Goal: Task Accomplishment & Management: Use online tool/utility

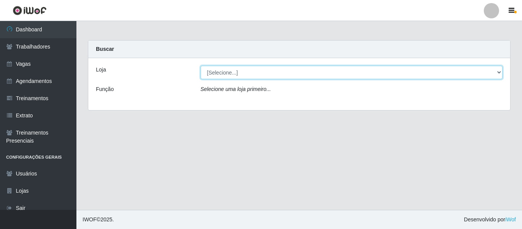
click at [231, 74] on select "[Selecione...] Mister Burg" at bounding box center [352, 72] width 302 height 13
select select "535"
click at [201, 66] on select "[Selecione...] Mister Burg" at bounding box center [352, 72] width 302 height 13
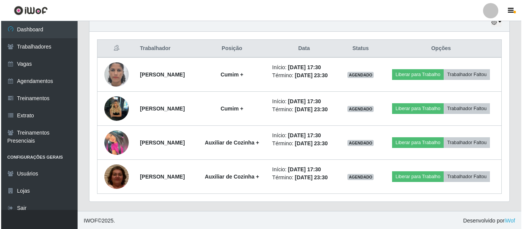
scroll to position [279, 0]
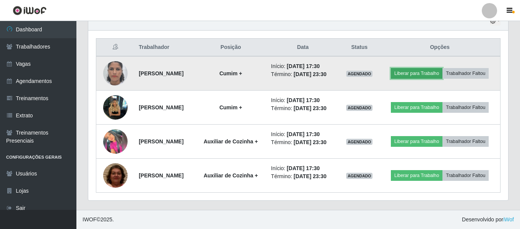
click at [438, 75] on button "Liberar para Trabalho" at bounding box center [417, 73] width 52 height 11
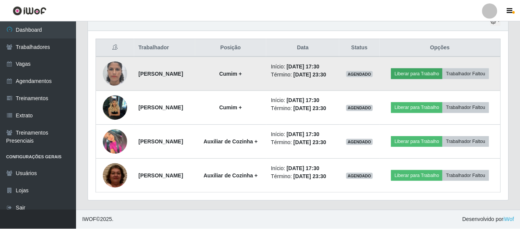
scroll to position [159, 416]
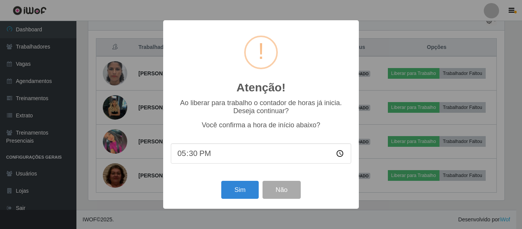
click at [192, 156] on input "17:30" at bounding box center [261, 153] width 180 height 20
type input "17:24"
click at [239, 188] on button "Sim" at bounding box center [239, 190] width 37 height 18
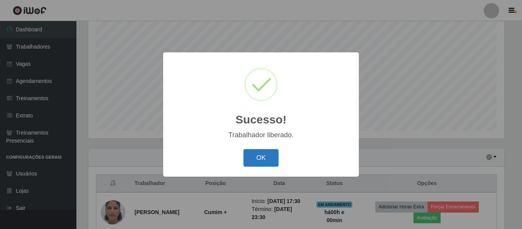
click at [260, 161] on button "OK" at bounding box center [262, 158] width 36 height 18
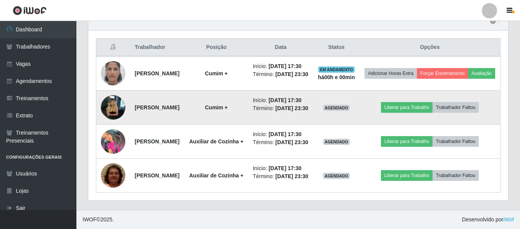
scroll to position [334, 0]
click at [122, 86] on img at bounding box center [113, 108] width 24 height 44
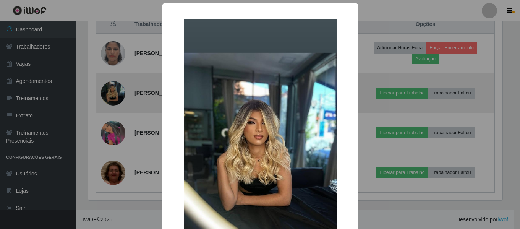
scroll to position [159, 416]
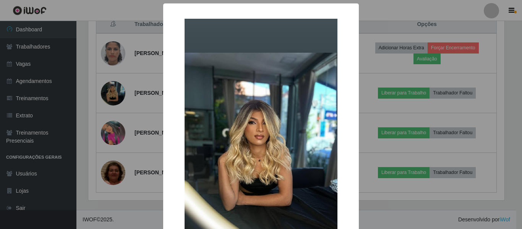
click at [138, 97] on div "× OK Cancel" at bounding box center [261, 114] width 522 height 229
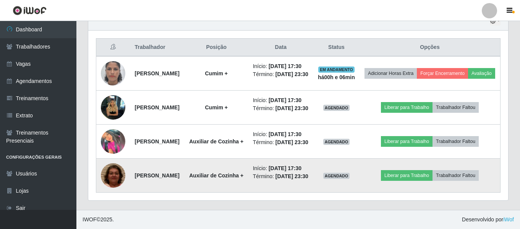
scroll to position [334, 0]
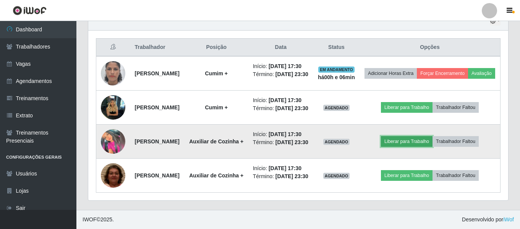
click at [417, 136] on button "Liberar para Trabalho" at bounding box center [407, 141] width 52 height 11
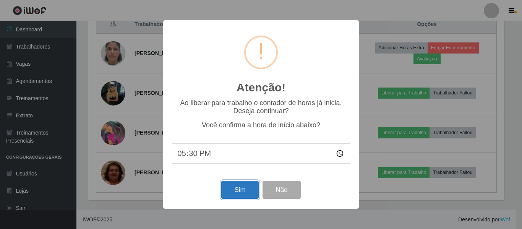
click at [248, 191] on button "Sim" at bounding box center [239, 190] width 37 height 18
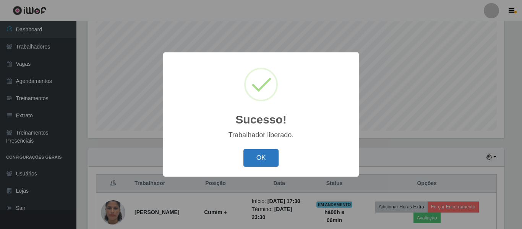
click at [255, 157] on button "OK" at bounding box center [262, 158] width 36 height 18
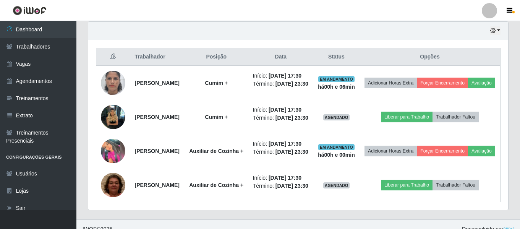
scroll to position [296, 0]
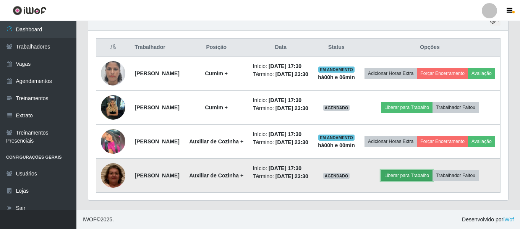
click at [414, 181] on button "Liberar para Trabalho" at bounding box center [407, 175] width 52 height 11
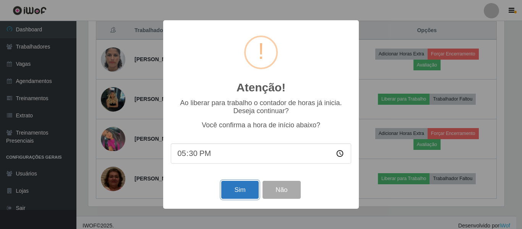
click at [246, 191] on button "Sim" at bounding box center [239, 190] width 37 height 18
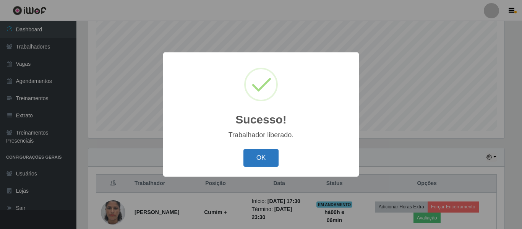
click at [275, 161] on button "OK" at bounding box center [262, 158] width 36 height 18
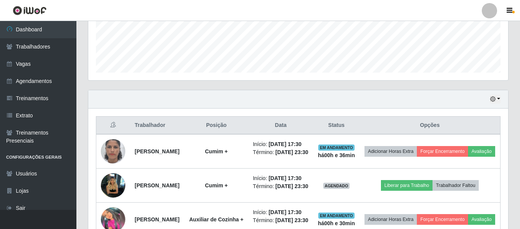
scroll to position [277, 0]
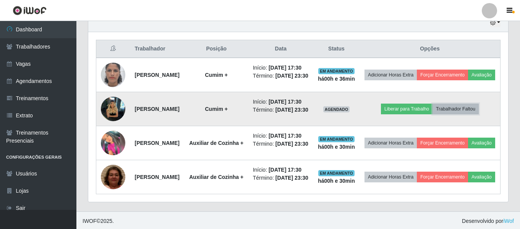
click at [460, 114] on button "Trabalhador Faltou" at bounding box center [456, 109] width 46 height 11
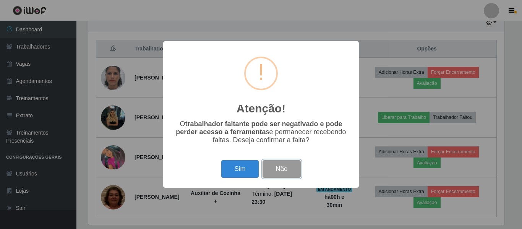
click at [292, 167] on button "Não" at bounding box center [282, 169] width 38 height 18
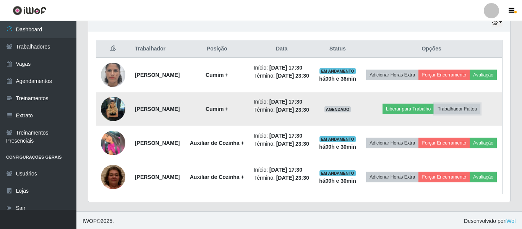
scroll to position [159, 420]
drag, startPoint x: 163, startPoint y: 138, endPoint x: 134, endPoint y: 127, distance: 31.1
click at [134, 126] on td "[PERSON_NAME]" at bounding box center [157, 109] width 54 height 34
copy strong "[PERSON_NAME]"
click at [479, 114] on button "Trabalhador Faltou" at bounding box center [456, 109] width 46 height 11
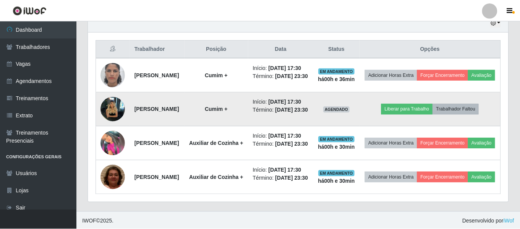
scroll to position [159, 416]
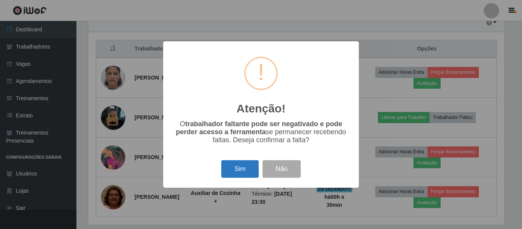
click at [255, 168] on button "Sim" at bounding box center [239, 169] width 37 height 18
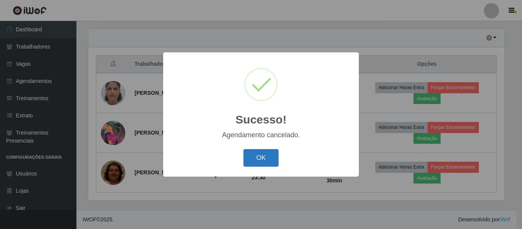
click at [254, 154] on button "OK" at bounding box center [262, 158] width 36 height 18
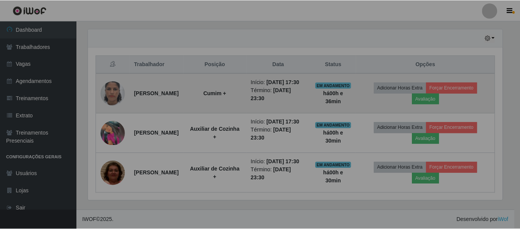
scroll to position [159, 420]
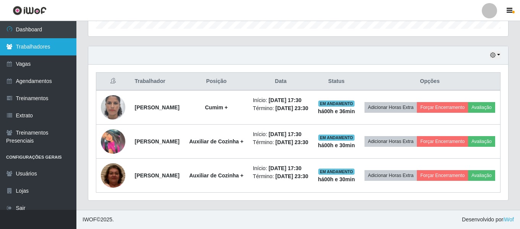
click at [38, 50] on link "Trabalhadores" at bounding box center [38, 46] width 76 height 17
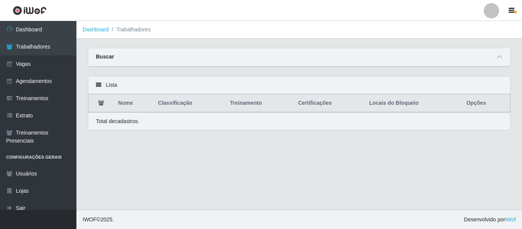
click at [114, 57] on div "Buscar" at bounding box center [299, 57] width 422 height 18
click at [501, 60] on icon at bounding box center [499, 56] width 5 height 5
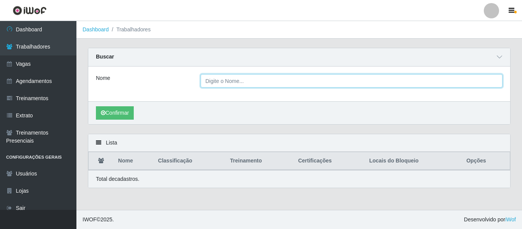
click at [214, 82] on input "Nome" at bounding box center [352, 80] width 302 height 13
paste input "[PERSON_NAME]"
type input "[PERSON_NAME]"
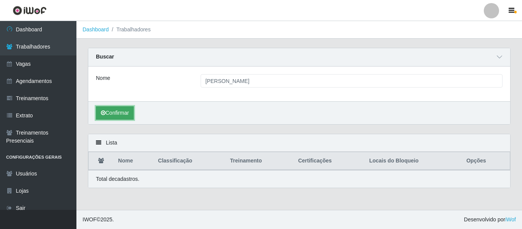
click at [115, 115] on button "Confirmar" at bounding box center [115, 112] width 38 height 13
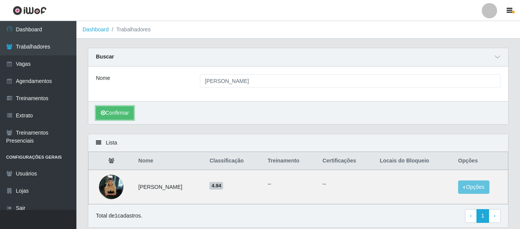
scroll to position [28, 0]
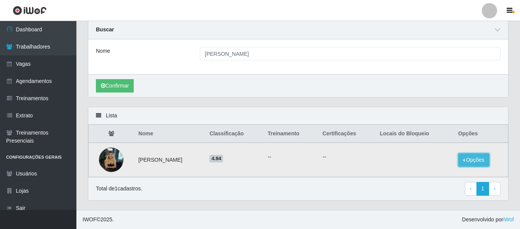
click at [484, 163] on button "Opções" at bounding box center [473, 159] width 31 height 13
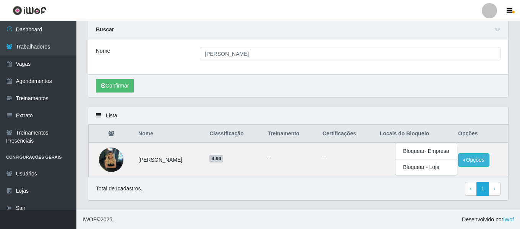
click at [374, 203] on div "Lista Nome Classificação Treinamento Certificações Locais do Bloqueio Opções [P…" at bounding box center [298, 158] width 432 height 103
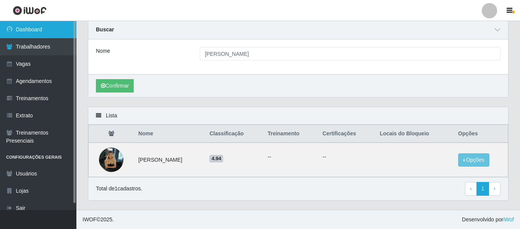
click at [41, 32] on link "Dashboard" at bounding box center [38, 29] width 76 height 17
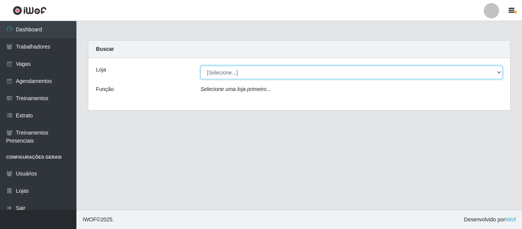
click at [222, 75] on select "[Selecione...] Mister Burg" at bounding box center [352, 72] width 302 height 13
select select "535"
click at [201, 66] on select "[Selecione...] Mister Burg" at bounding box center [352, 72] width 302 height 13
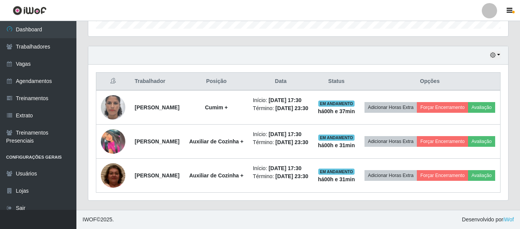
scroll to position [286, 0]
